Goal: Entertainment & Leisure: Consume media (video, audio)

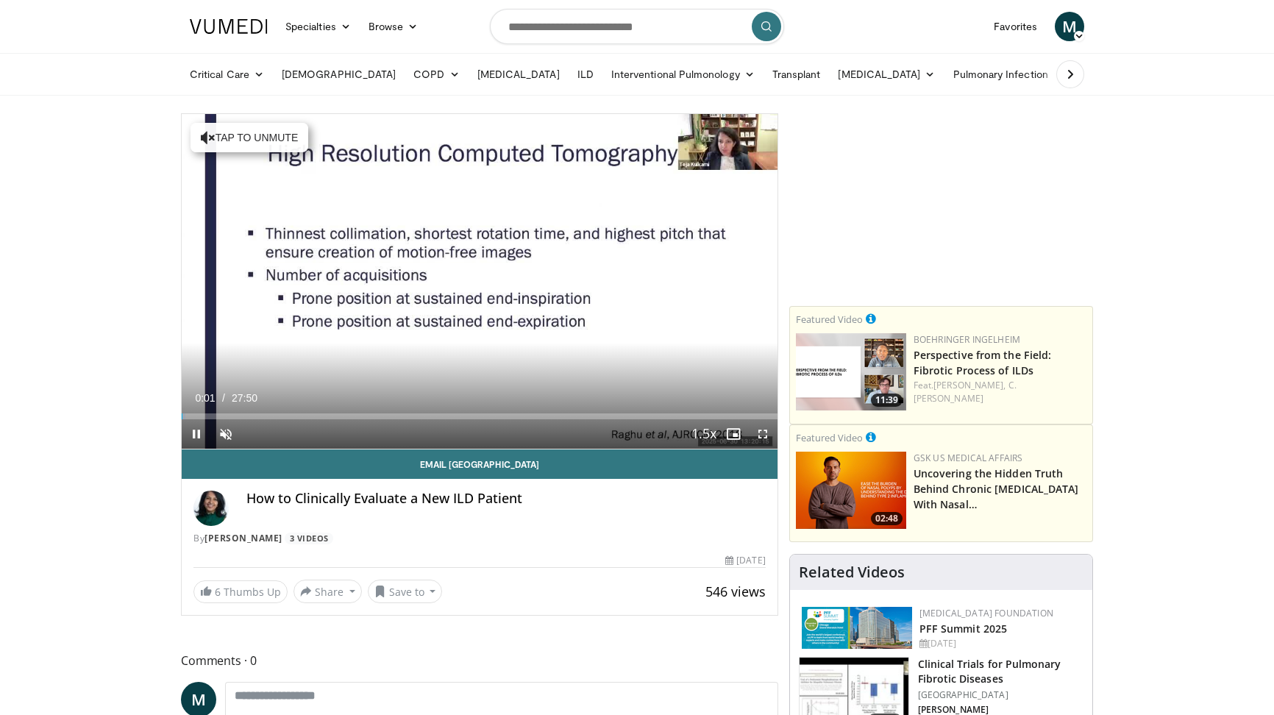
click at [759, 433] on span "Video Player" at bounding box center [762, 433] width 29 height 29
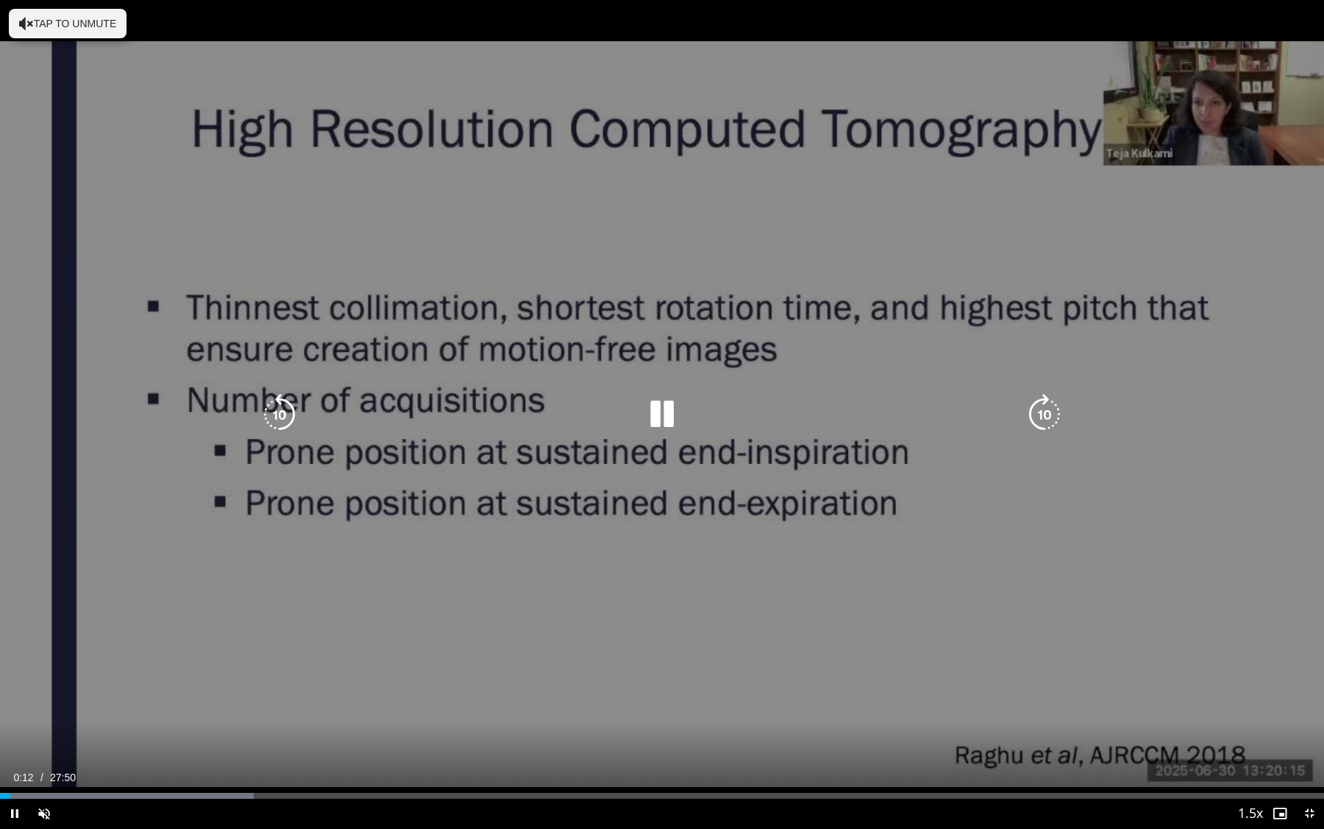
click at [662, 416] on icon "Video Player" at bounding box center [662, 414] width 41 height 41
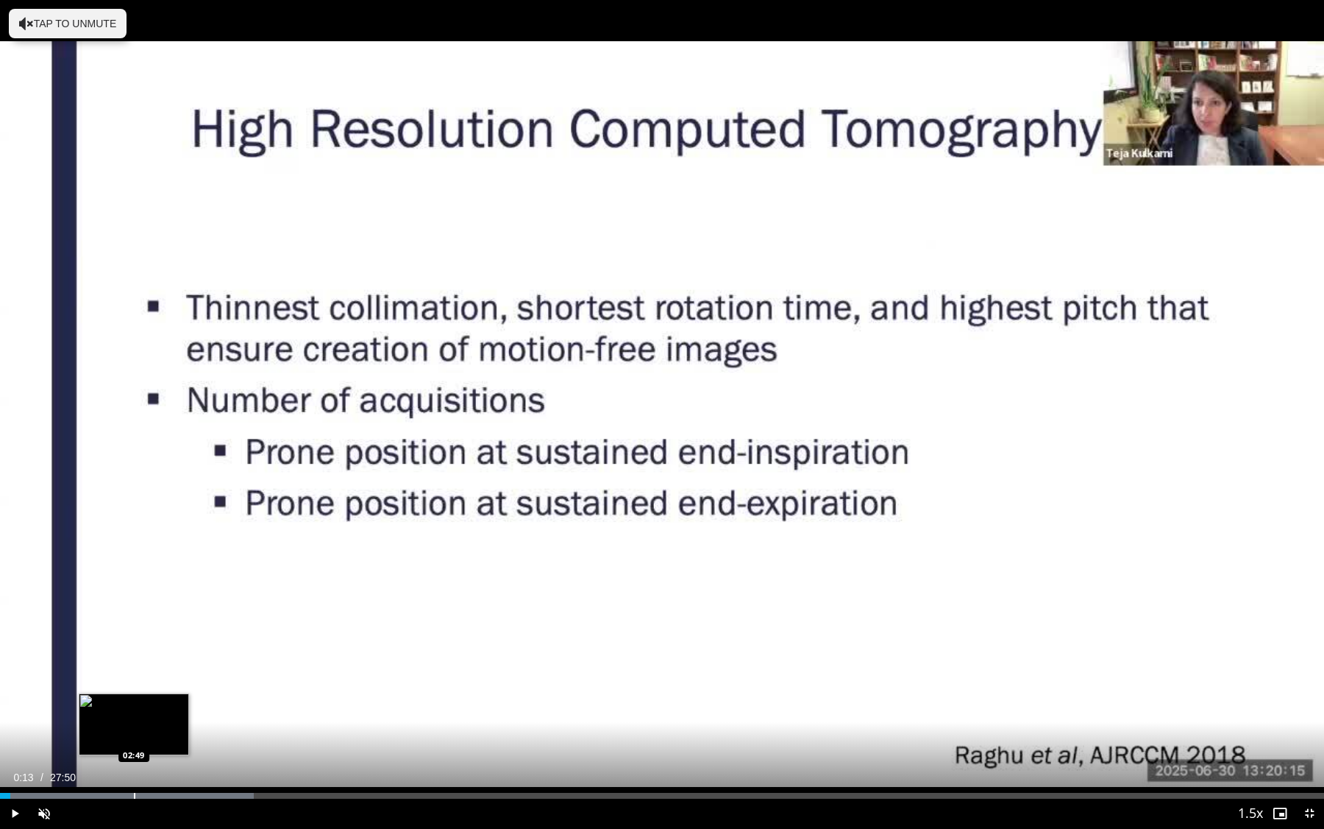
click at [134, 714] on div "Progress Bar" at bounding box center [134, 795] width 1 height 6
click at [127, 714] on div "Progress Bar" at bounding box center [127, 795] width 1 height 6
click at [121, 714] on div "Progress Bar" at bounding box center [121, 795] width 1 height 6
click at [110, 714] on div "Progress Bar" at bounding box center [110, 795] width 1 height 6
click at [102, 714] on div "Progress Bar" at bounding box center [102, 795] width 1 height 6
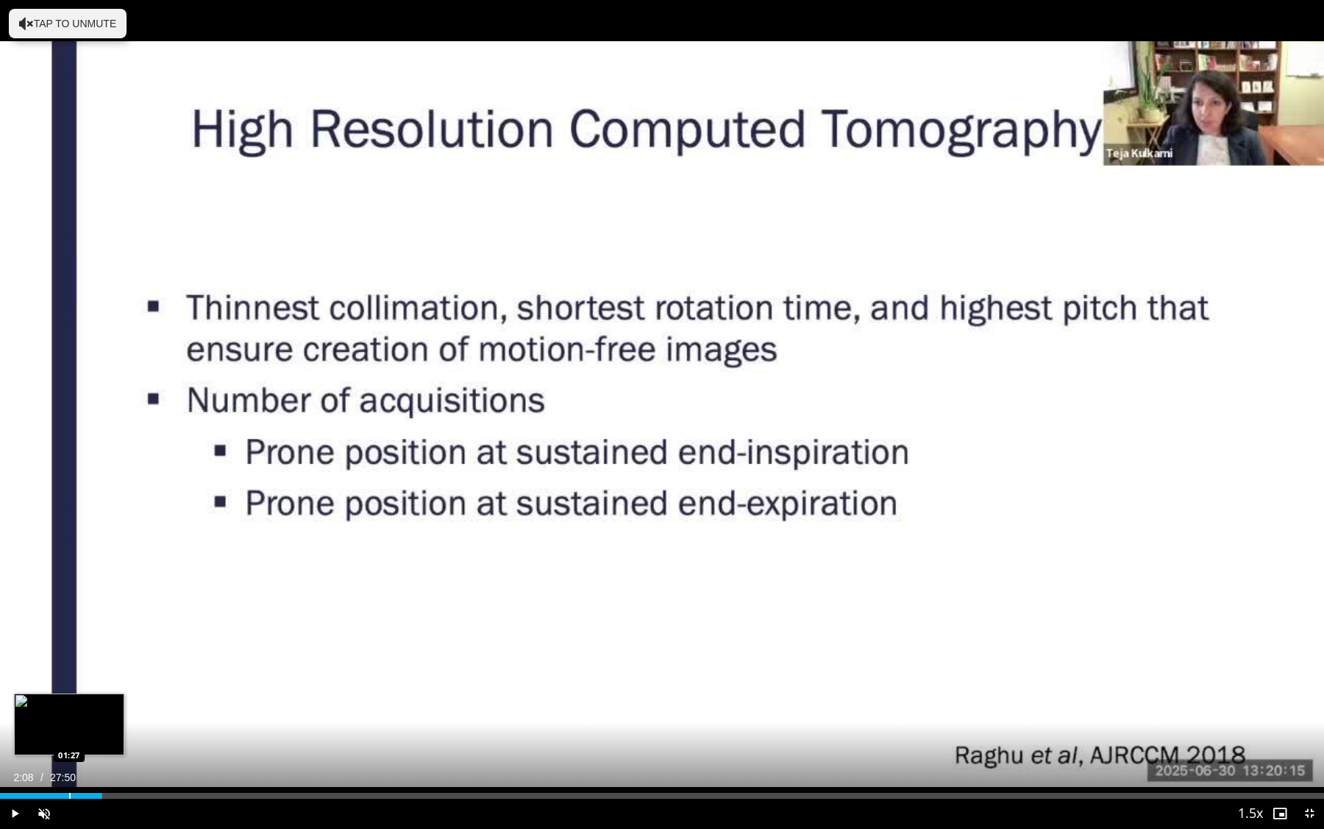
click at [69, 714] on div "Progress Bar" at bounding box center [69, 795] width 1 height 6
click at [6, 714] on div "Progress Bar" at bounding box center [6, 795] width 1 height 6
click at [45, 714] on span "Video Player" at bounding box center [43, 812] width 29 height 29
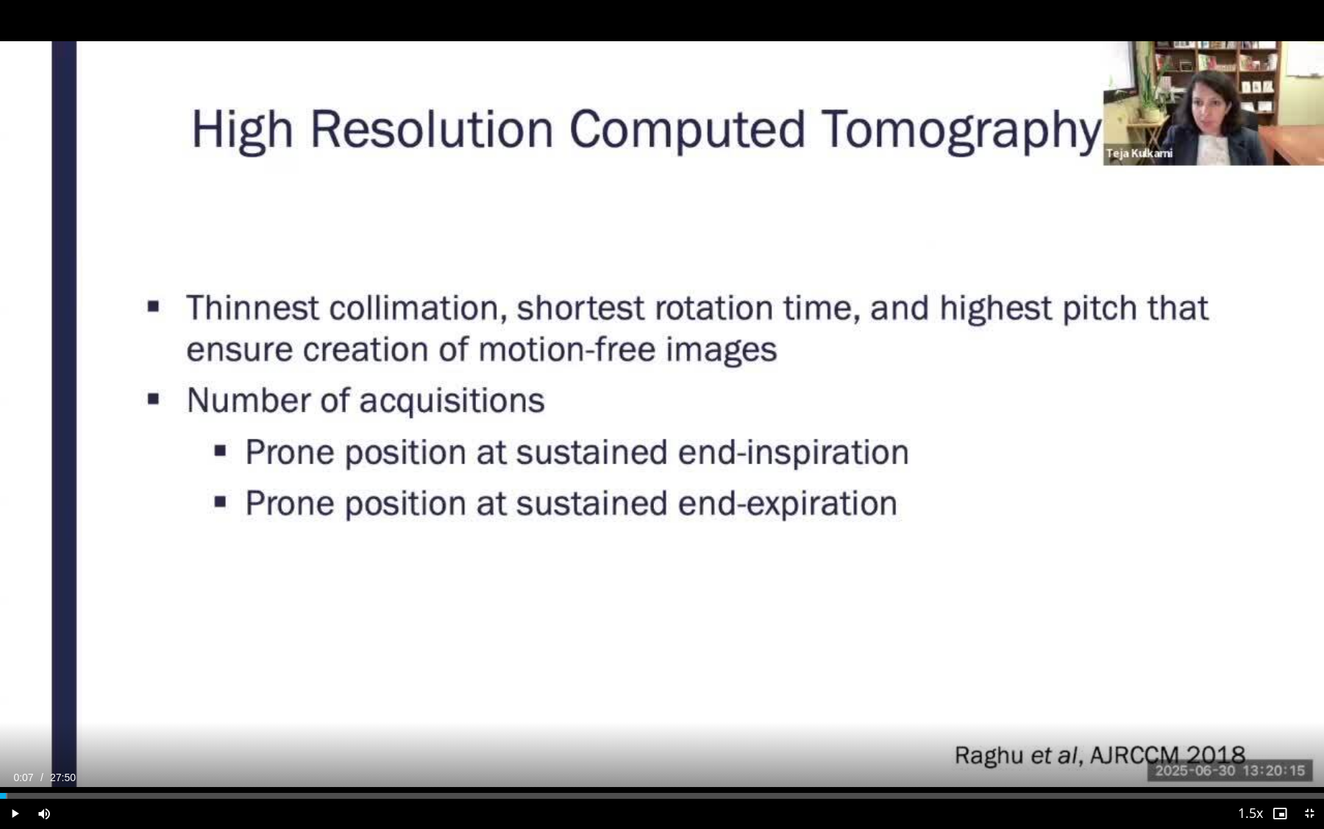
click at [17, 714] on span "Video Player" at bounding box center [14, 812] width 29 height 29
click at [15, 714] on span "Video Player" at bounding box center [14, 812] width 29 height 29
click at [169, 714] on div "Progress Bar" at bounding box center [169, 795] width 1 height 6
